Goal: Information Seeking & Learning: Learn about a topic

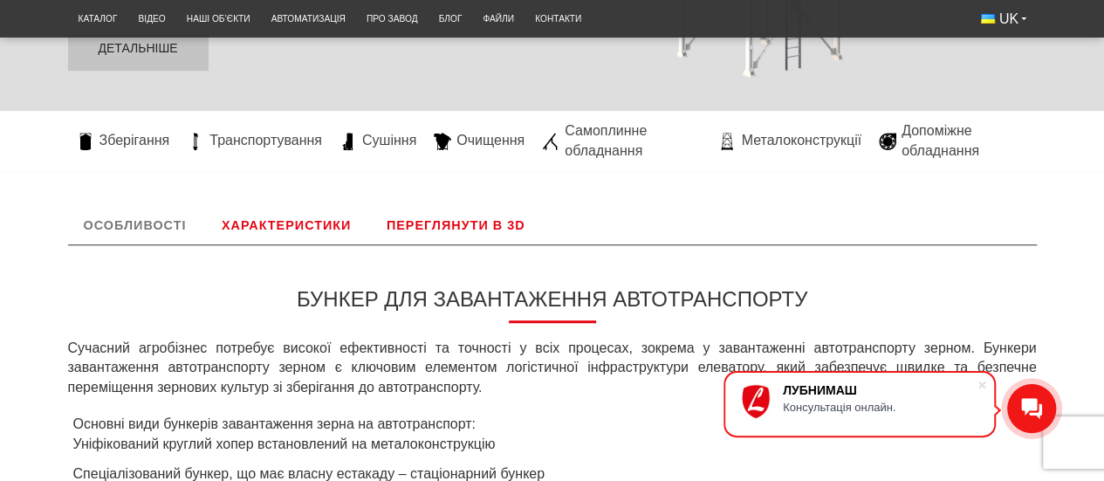
scroll to position [453, 0]
click at [298, 223] on link "Характеристики" at bounding box center [286, 224] width 161 height 38
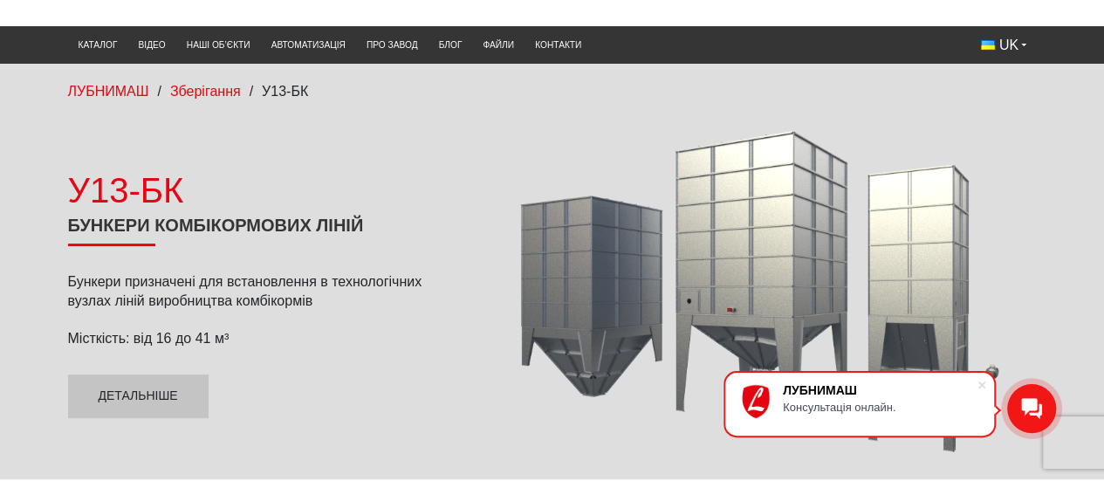
scroll to position [85, 0]
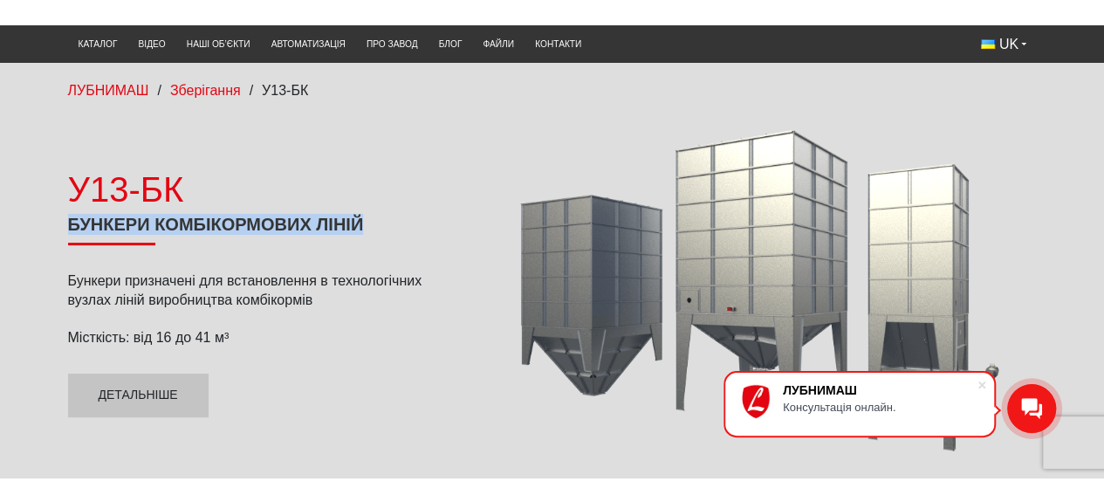
drag, startPoint x: 70, startPoint y: 223, endPoint x: 388, endPoint y: 228, distance: 318.6
click at [388, 228] on h1 "Бункери комбікормових ліній" at bounding box center [262, 229] width 388 height 31
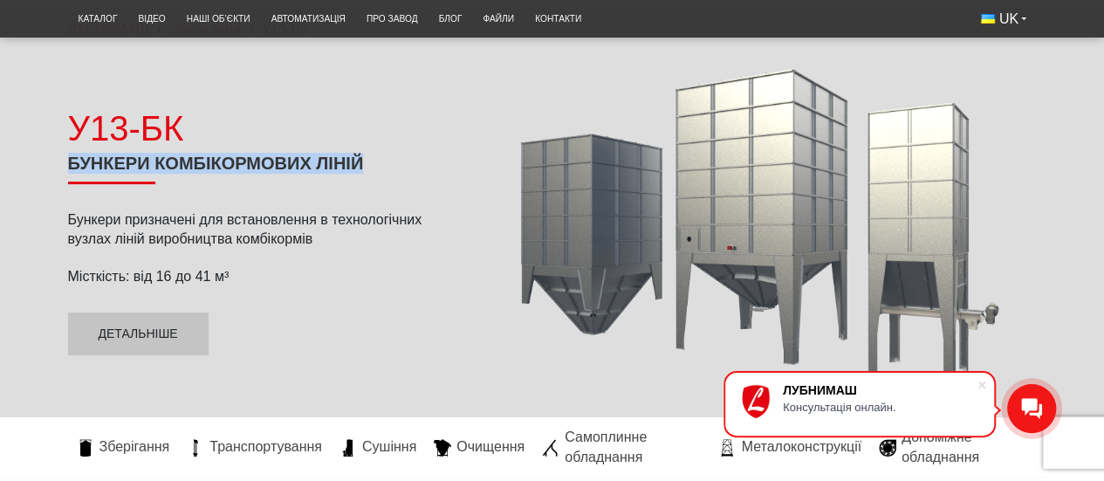
scroll to position [147, 0]
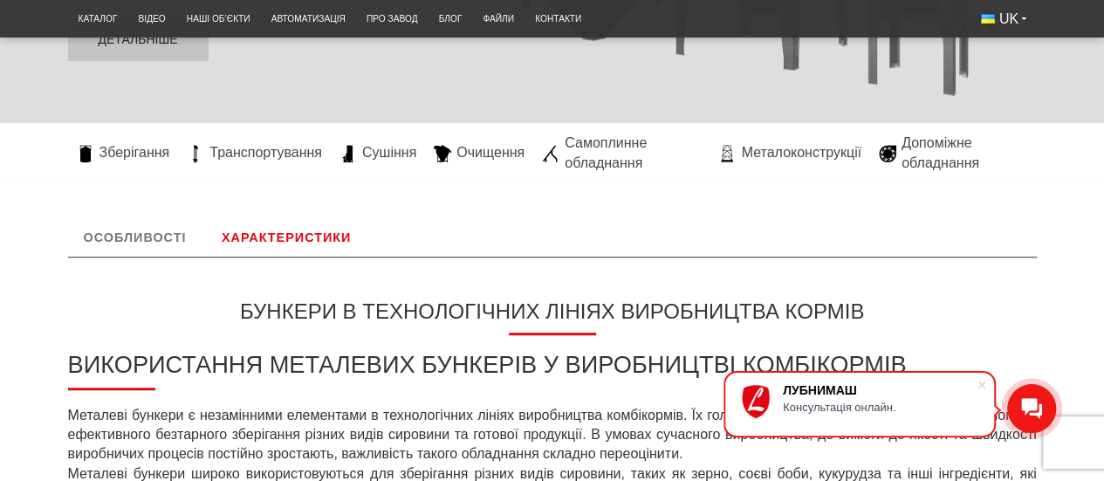
click at [290, 230] on link "Характеристики" at bounding box center [286, 237] width 161 height 38
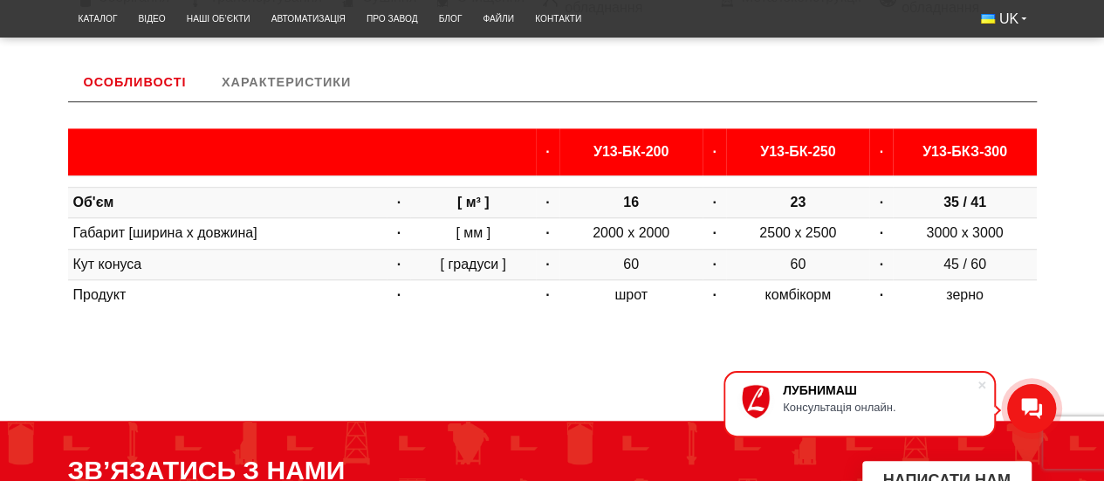
scroll to position [587, 0]
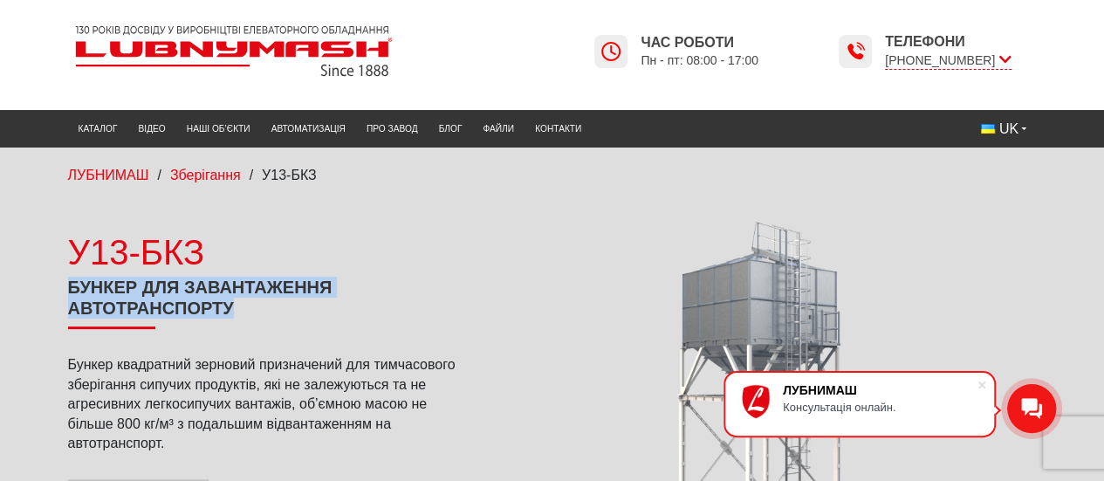
drag, startPoint x: 70, startPoint y: 282, endPoint x: 262, endPoint y: 301, distance: 193.0
click at [262, 301] on h1 "Бункер для завантаження автотранспорту" at bounding box center [262, 303] width 388 height 52
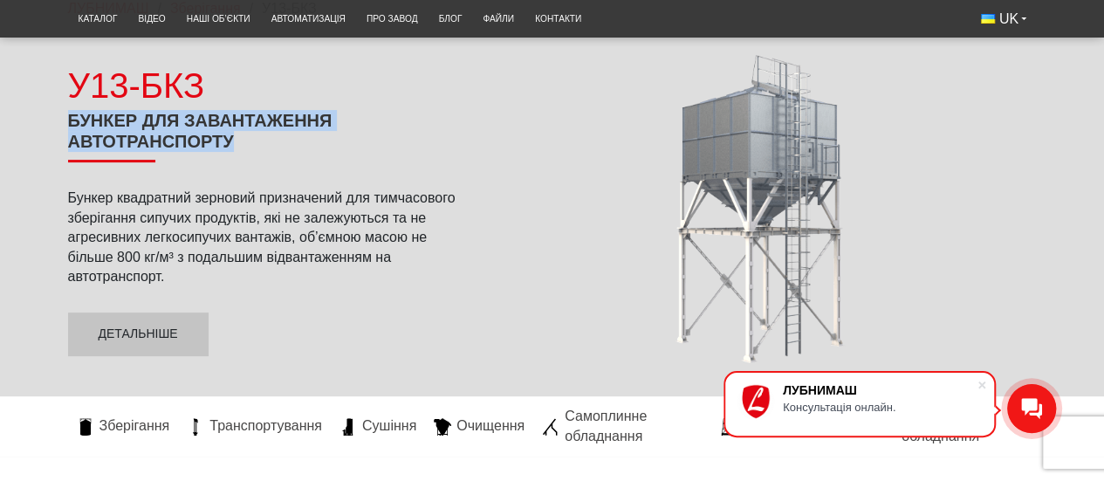
scroll to position [166, 0]
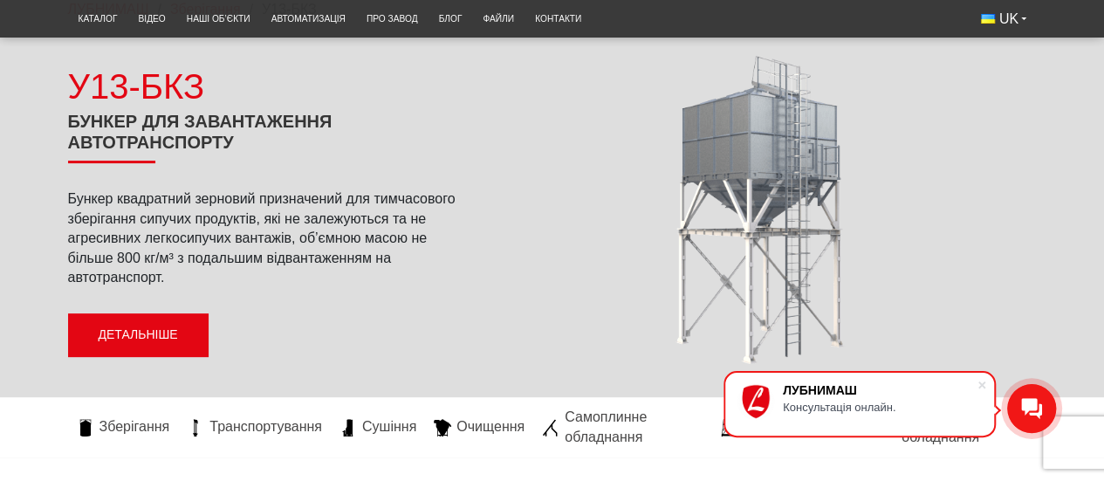
click at [127, 327] on link "Детальніше" at bounding box center [138, 335] width 141 height 44
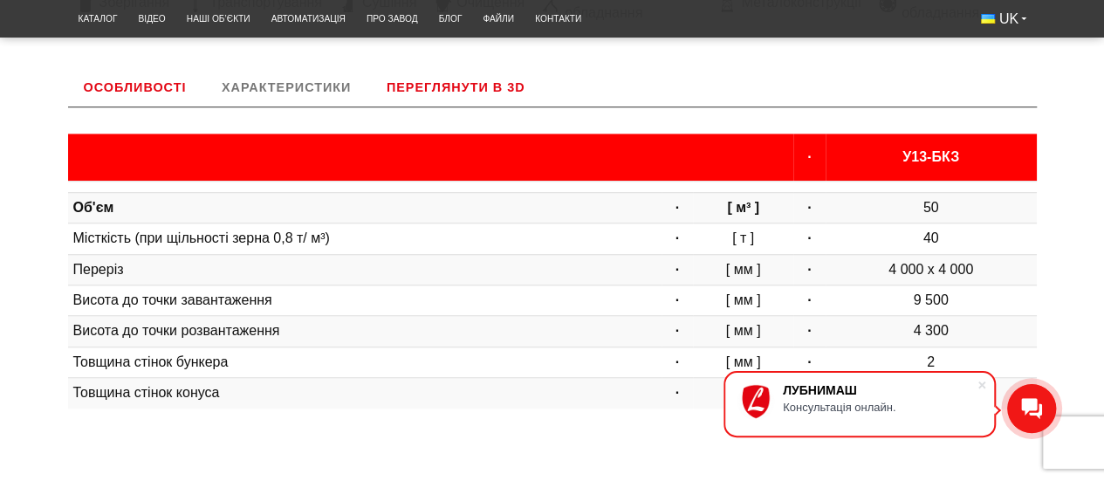
scroll to position [597, 0]
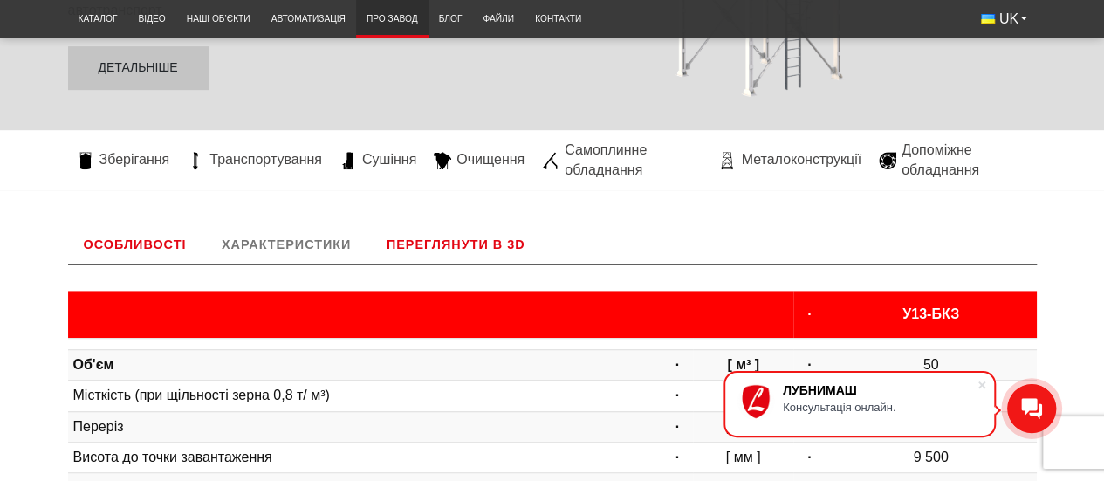
scroll to position [434, 0]
